Goal: Information Seeking & Learning: Find specific fact

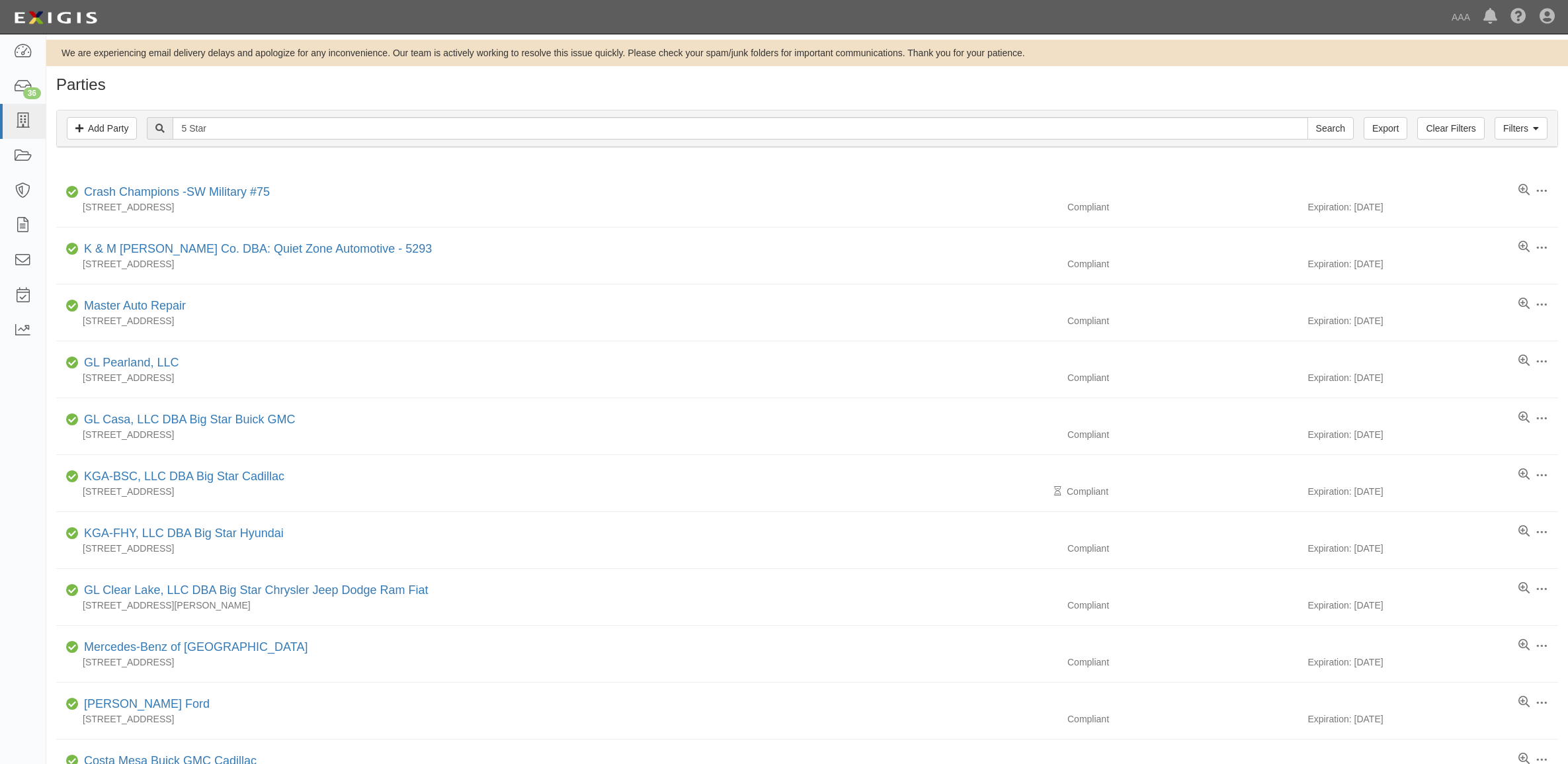
click at [221, 126] on input "5 Star" at bounding box center [740, 128] width 1135 height 23
type input "B"
type input "Cabot"
click at [1308, 117] on input "Search" at bounding box center [1331, 128] width 46 height 23
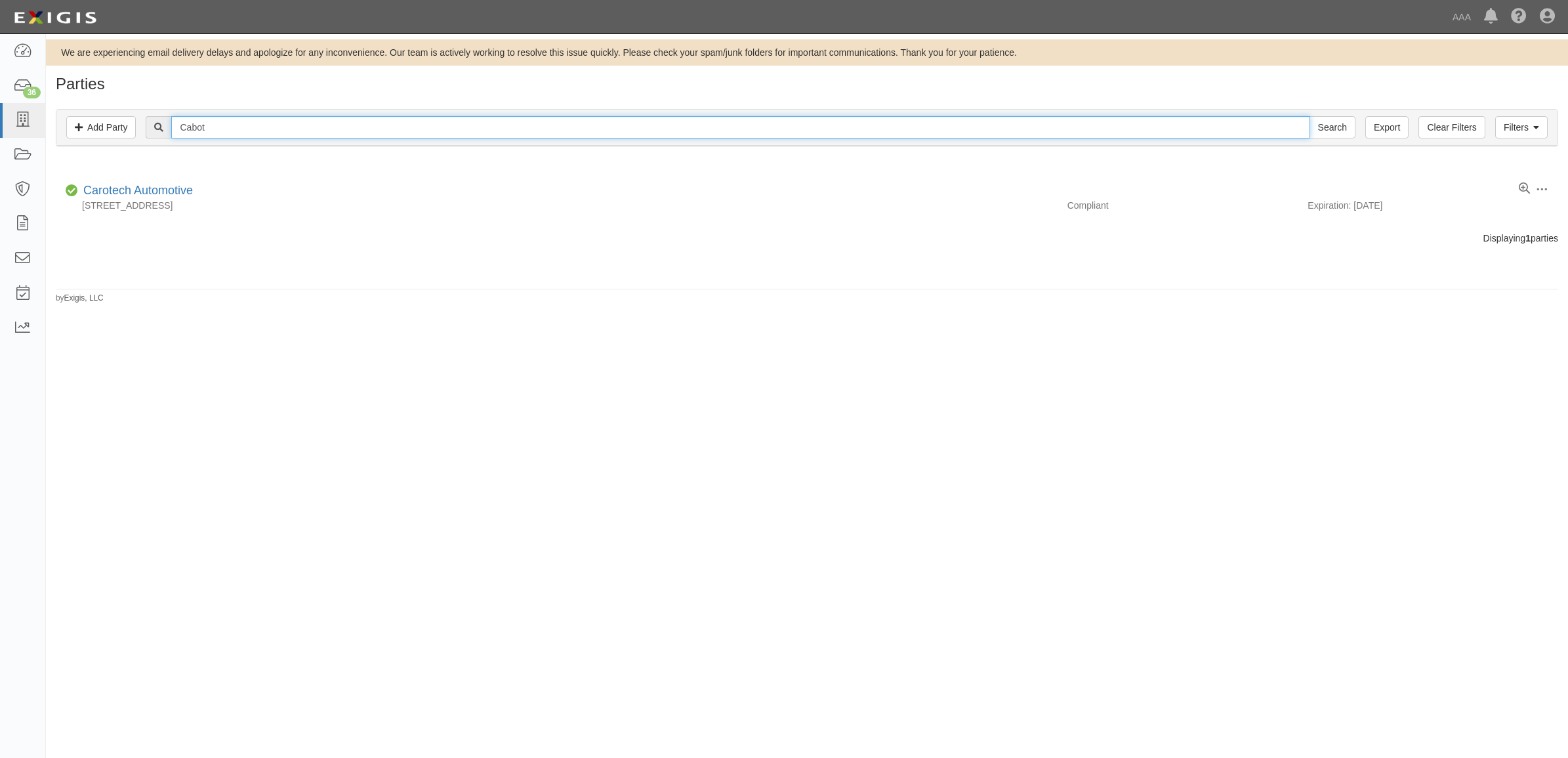
click at [264, 123] on input "Cabot" at bounding box center [741, 127] width 1139 height 22
type input "Audi"
click at [1310, 116] on input "Search" at bounding box center [1333, 127] width 46 height 22
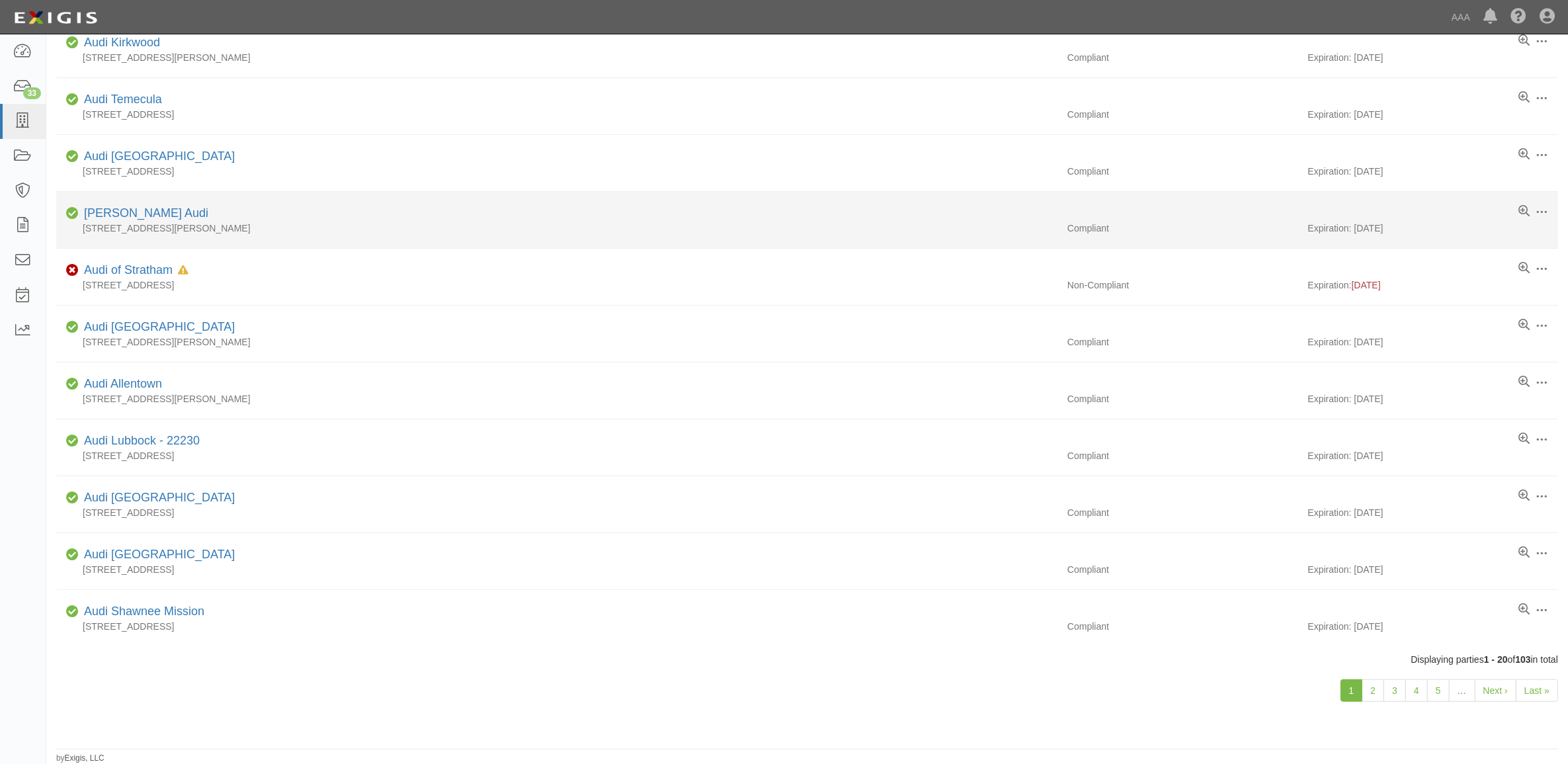
scroll to position [666, 0]
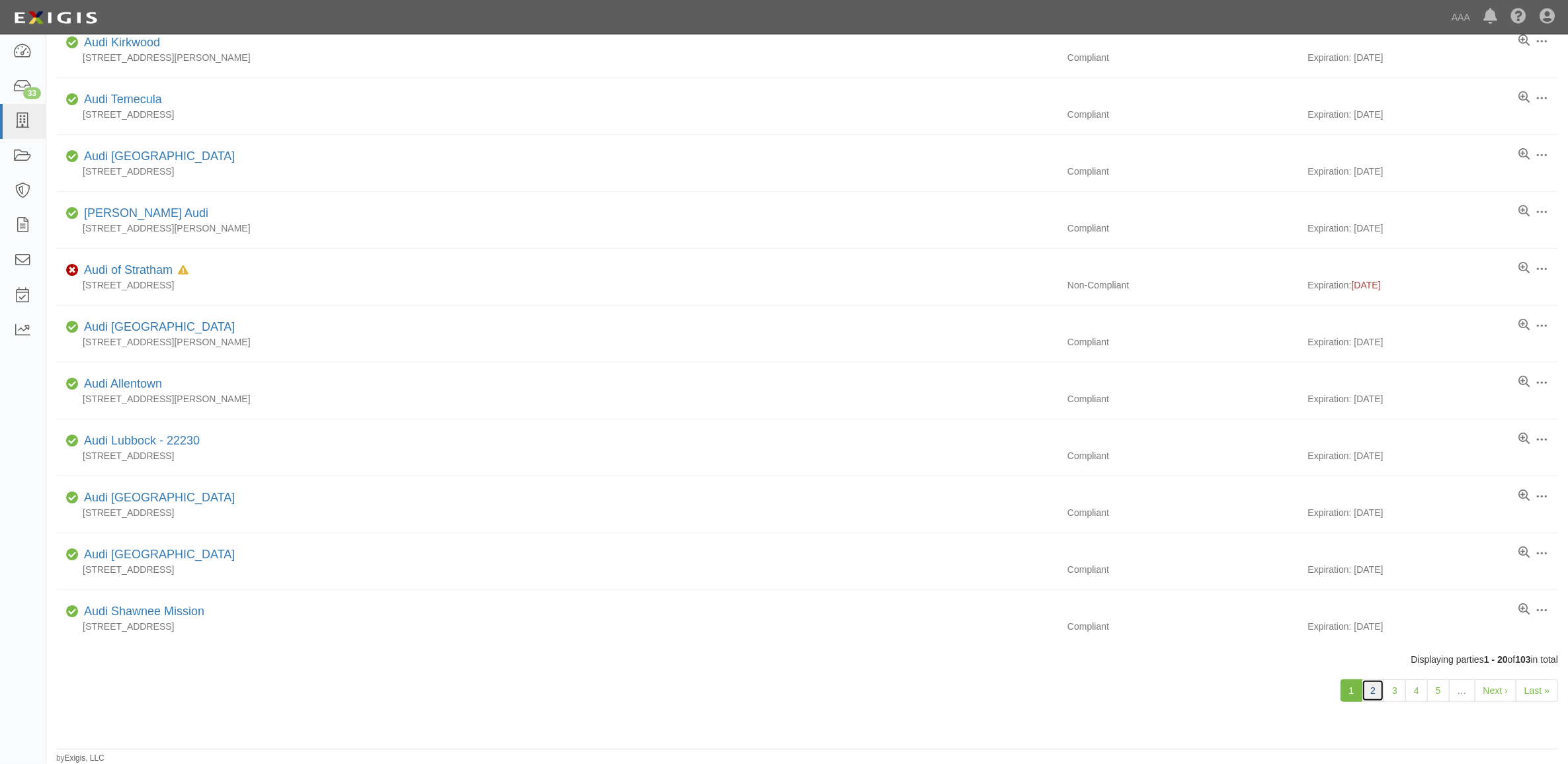
click at [1376, 693] on link "2" at bounding box center [1373, 690] width 23 height 23
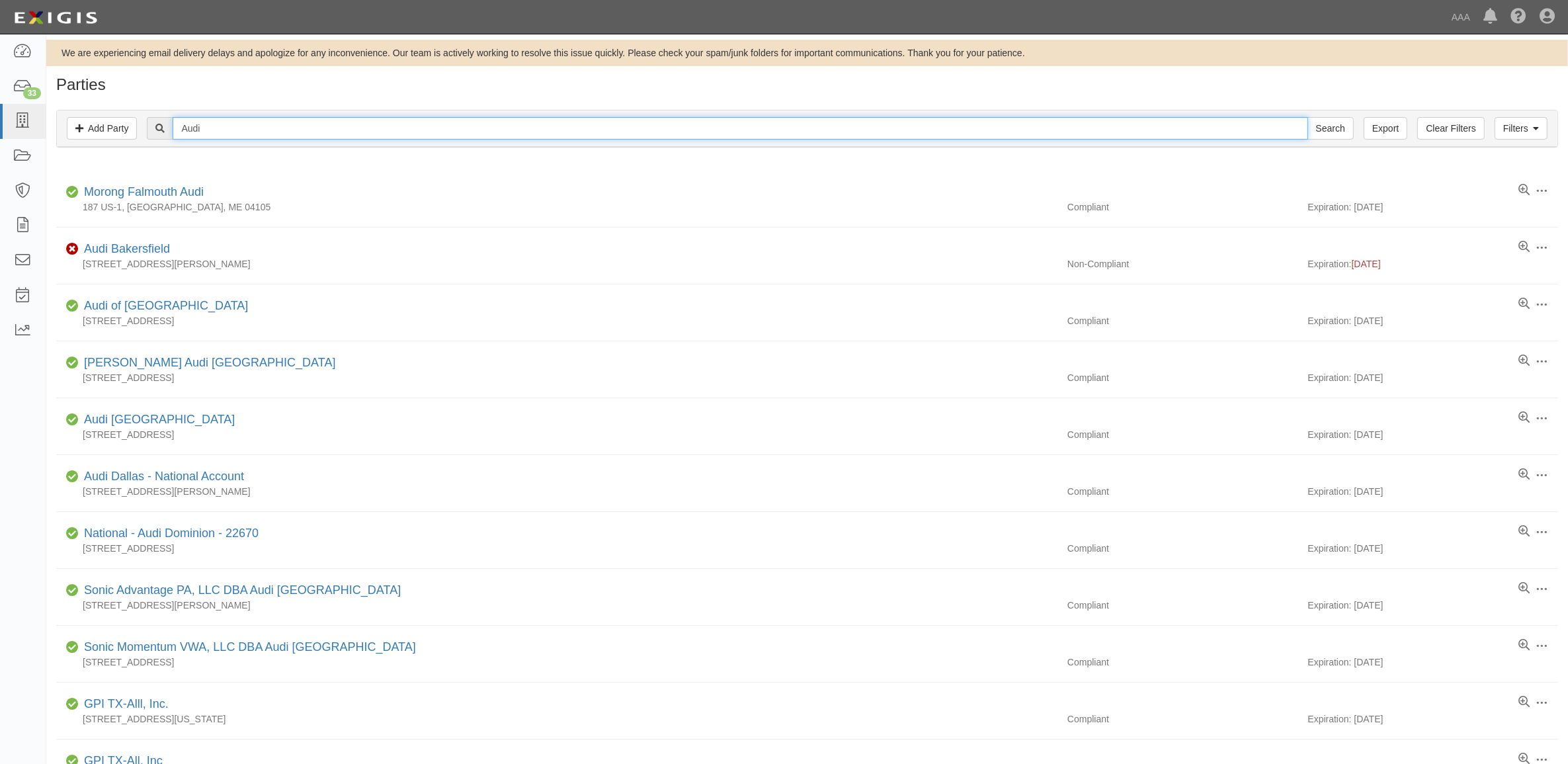
click at [292, 124] on input "Audi" at bounding box center [740, 128] width 1135 height 23
click at [290, 123] on input "Audi" at bounding box center [740, 128] width 1135 height 23
type input "volkswagon"
click at [1308, 117] on input "Search" at bounding box center [1331, 128] width 46 height 23
